Goal: Task Accomplishment & Management: Manage account settings

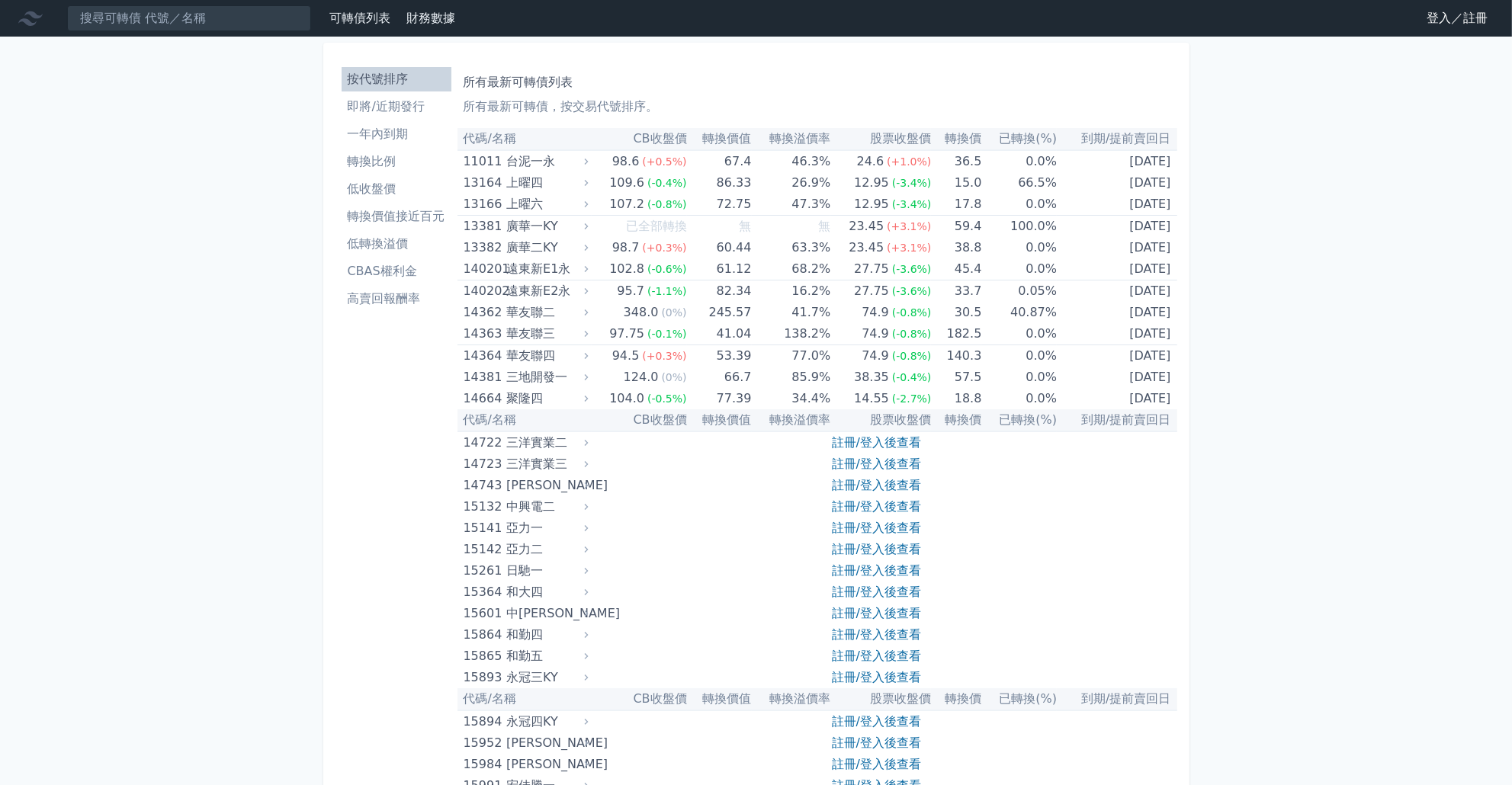
click at [1445, 19] on link "登入／註冊" at bounding box center [1457, 18] width 85 height 24
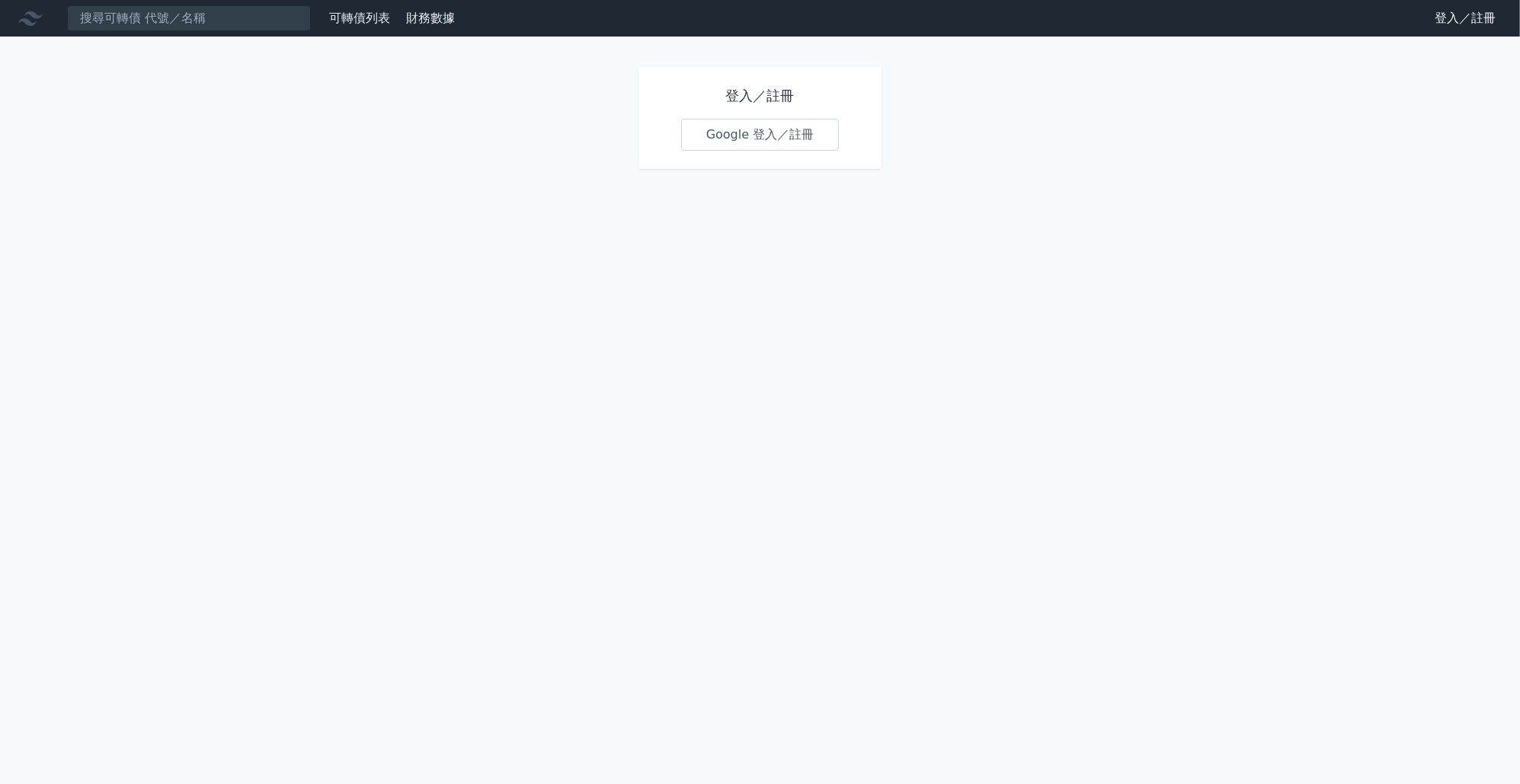
click at [788, 155] on div "登入／註冊 Google 登入／註冊" at bounding box center [760, 118] width 244 height 102
click at [789, 140] on link "Google 登入／註冊" at bounding box center [760, 135] width 159 height 32
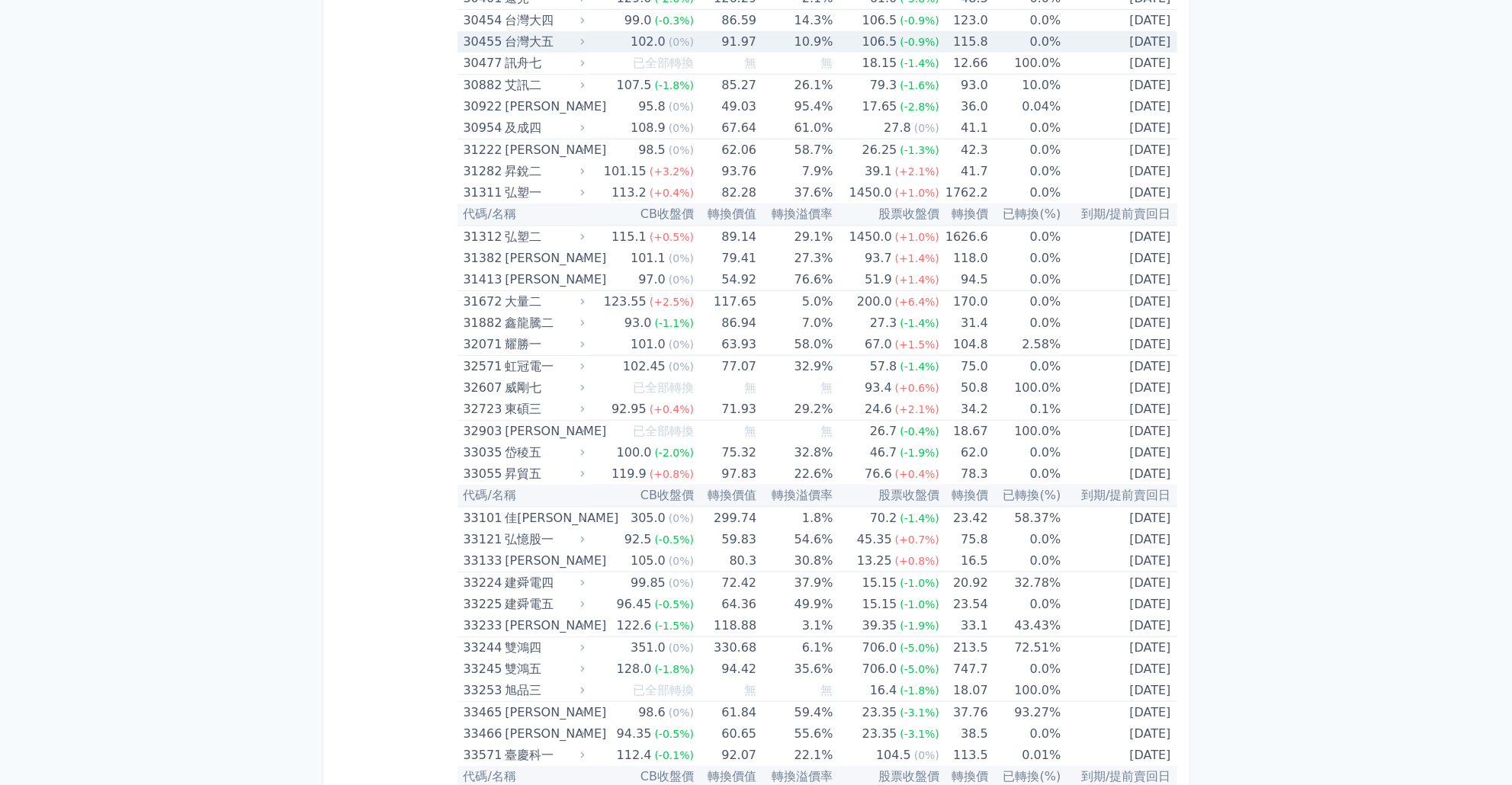
scroll to position [2457, 0]
